Goal: Task Accomplishment & Management: Manage account settings

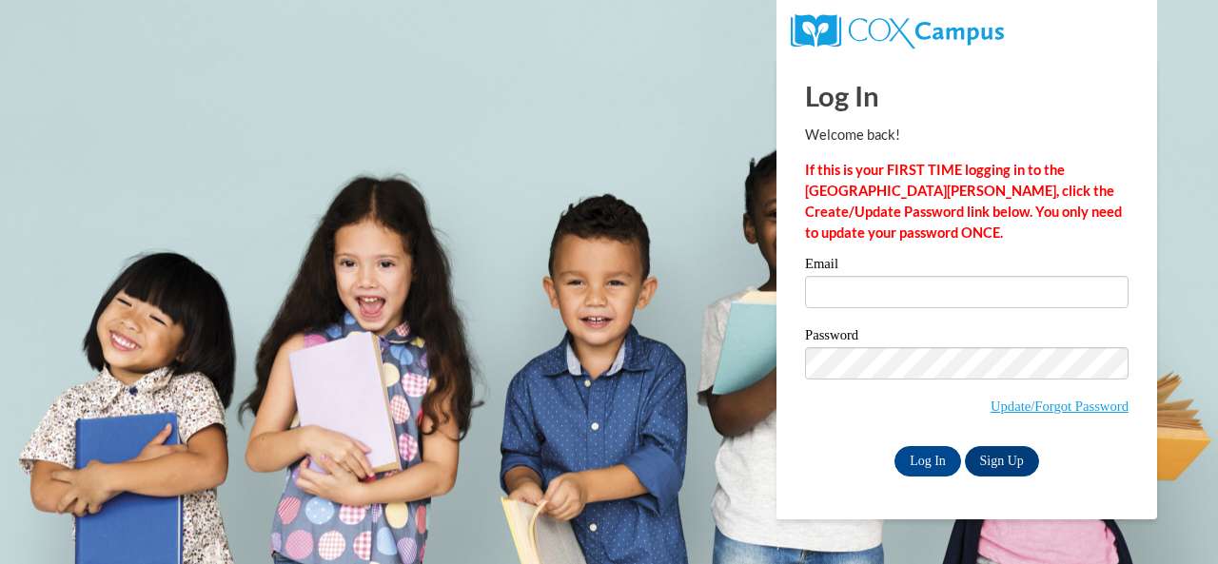
type input "[PERSON_NAME][EMAIL_ADDRESS][PERSON_NAME][DOMAIN_NAME]"
click at [1015, 409] on link "Update/Forgot Password" at bounding box center [1059, 406] width 138 height 15
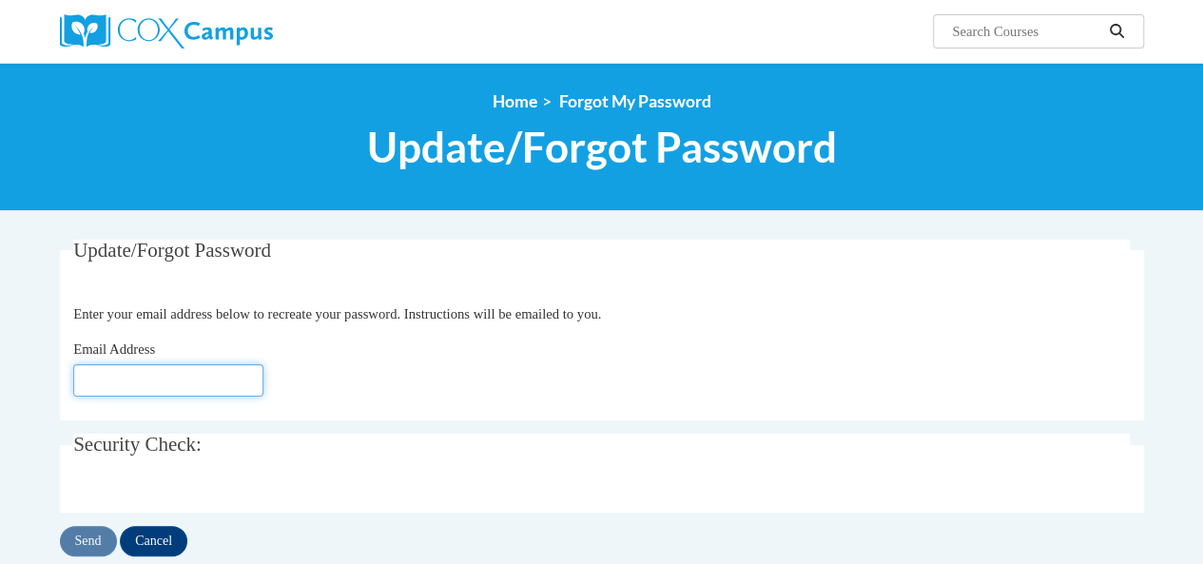
click at [173, 381] on input "Email Address" at bounding box center [168, 380] width 190 height 32
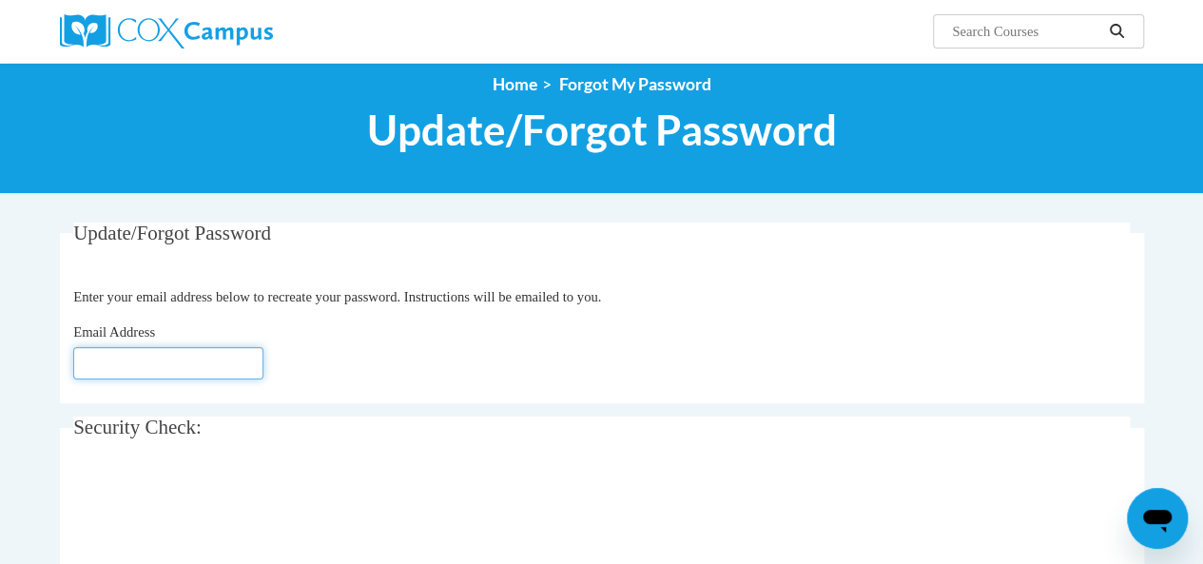
scroll to position [18, 0]
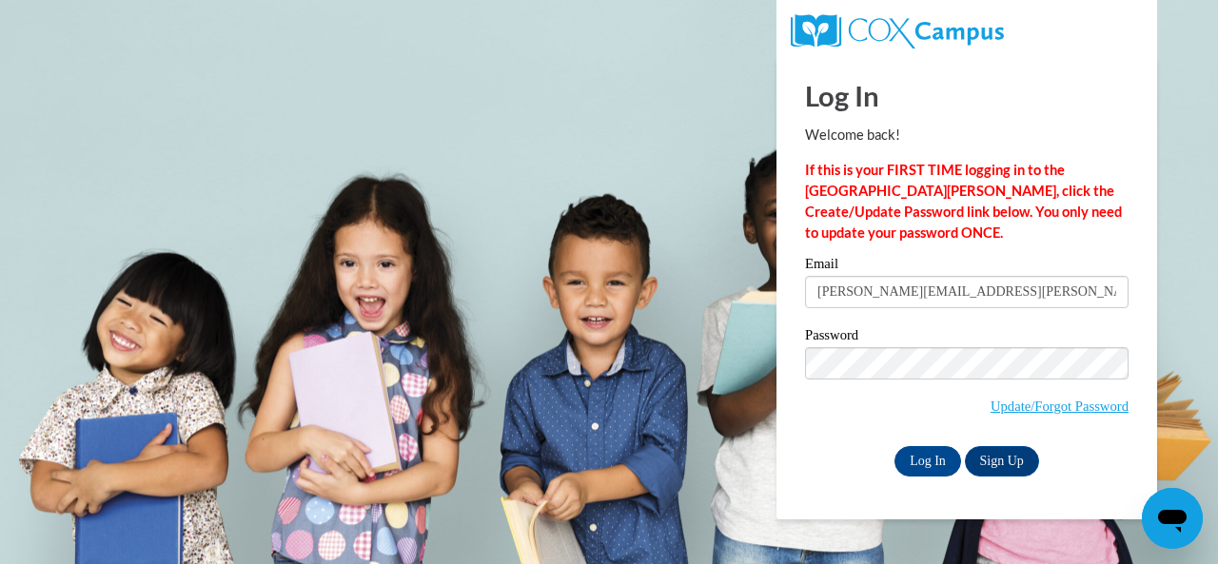
click at [873, 441] on div "Email hornsby.kathy@muscogee.k12.ga.us Password Update/Forgot Password Log In S…" at bounding box center [966, 366] width 323 height 219
click at [938, 459] on input "Log In" at bounding box center [927, 461] width 67 height 30
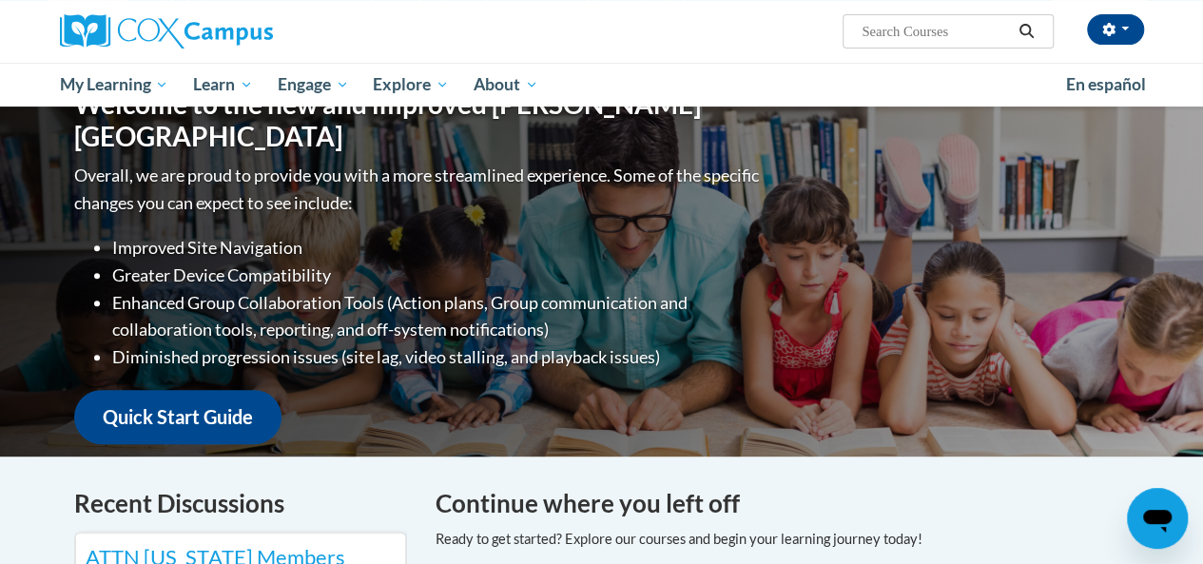
scroll to position [208, 0]
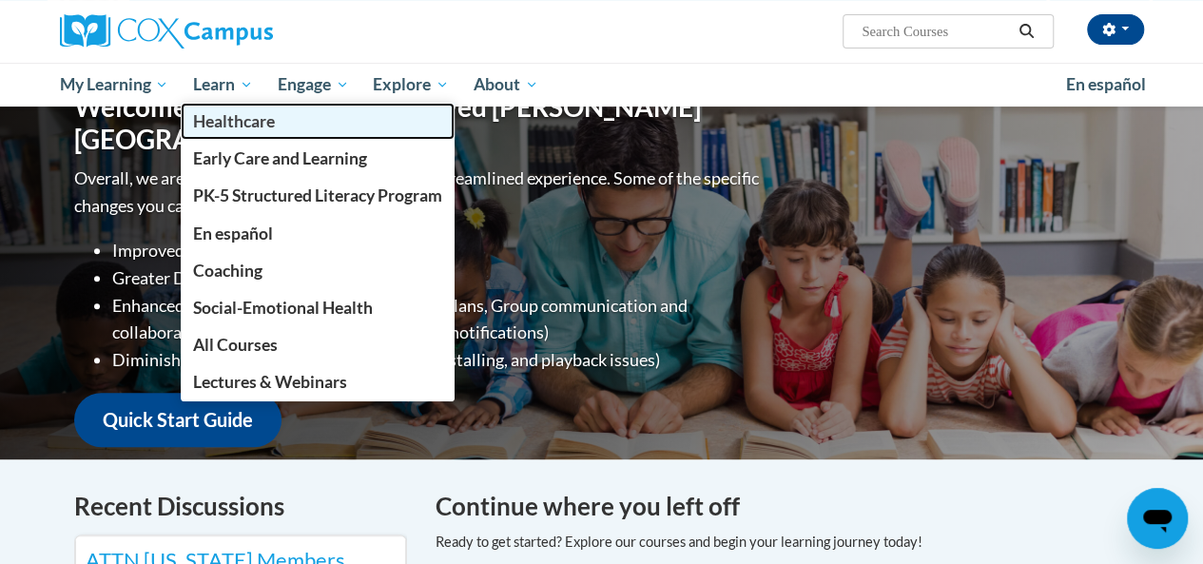
click at [229, 105] on link "Healthcare" at bounding box center [318, 121] width 274 height 37
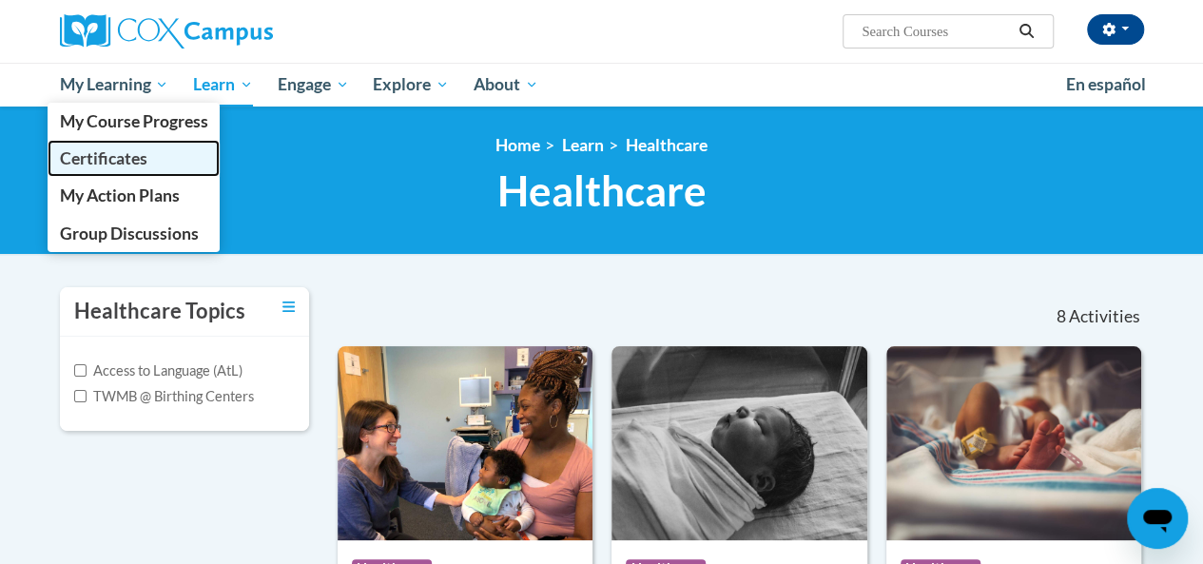
click at [109, 154] on span "Certificates" at bounding box center [103, 158] width 88 height 20
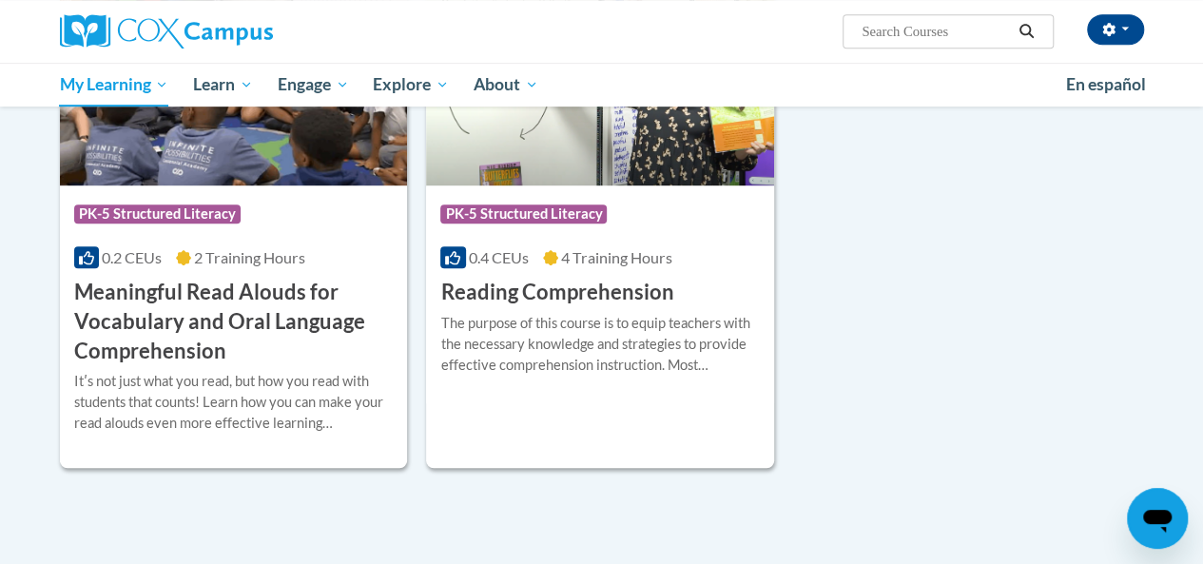
scroll to position [468, 0]
